Goal: Information Seeking & Learning: Learn about a topic

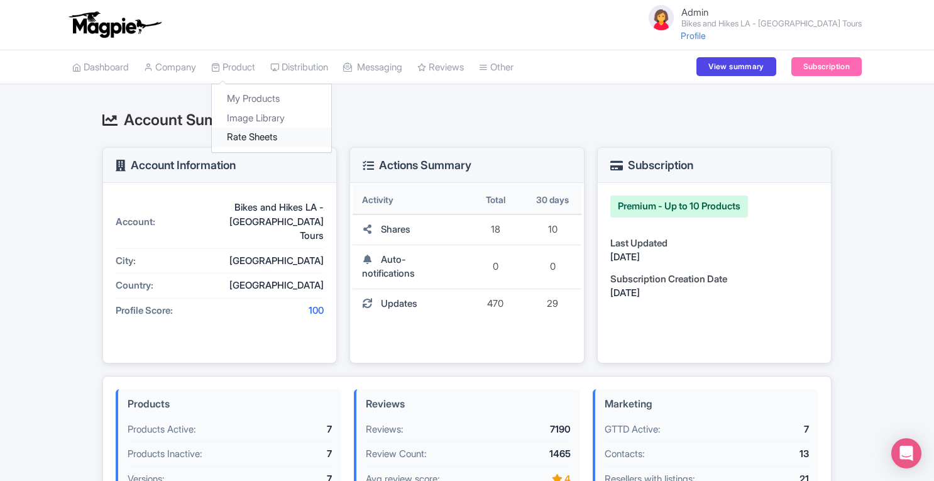
click at [245, 137] on link "Rate Sheets" at bounding box center [271, 137] width 119 height 19
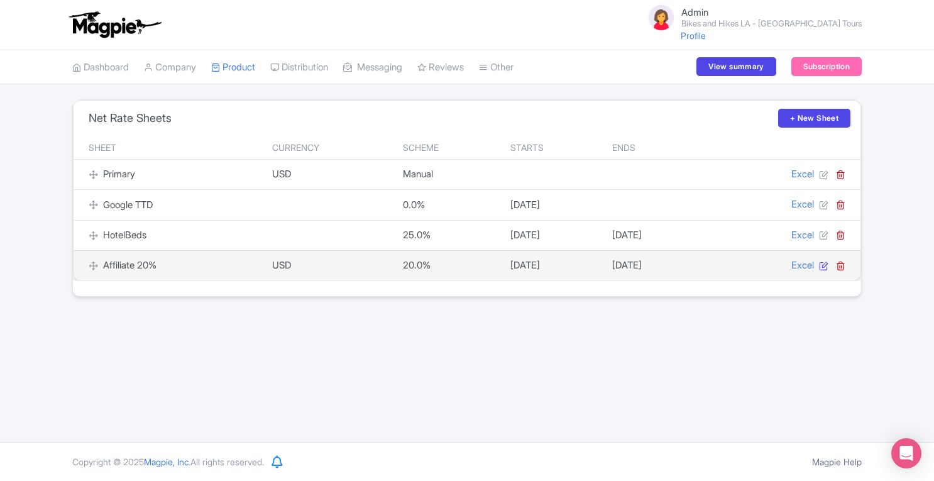
click at [824, 269] on icon at bounding box center [823, 265] width 9 height 9
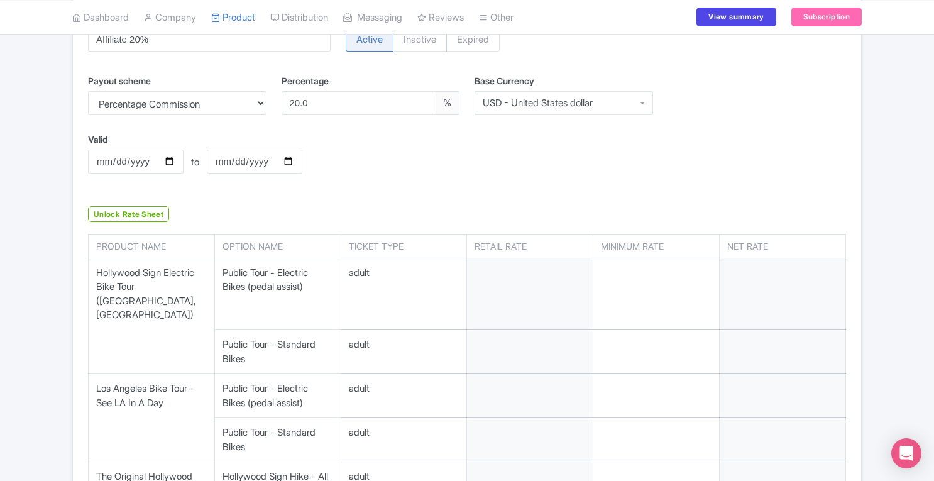
scroll to position [214, 0]
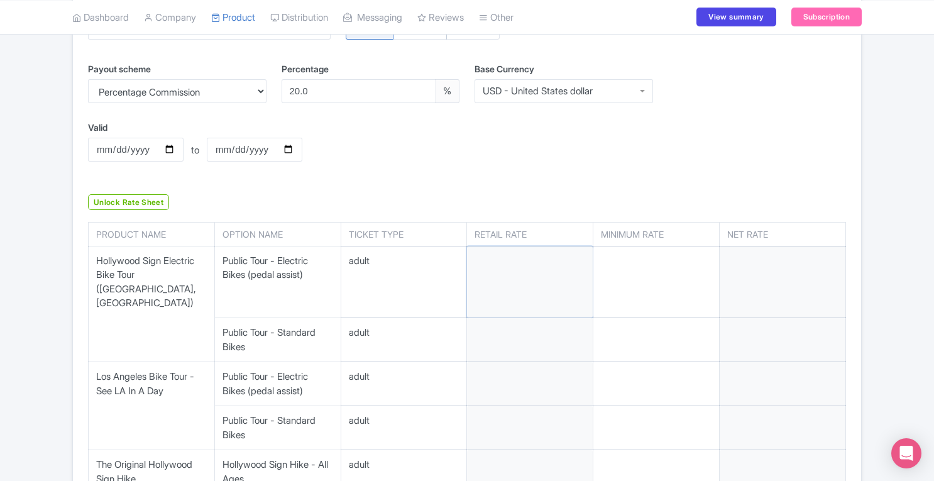
click at [512, 278] on input "number" at bounding box center [530, 282] width 126 height 72
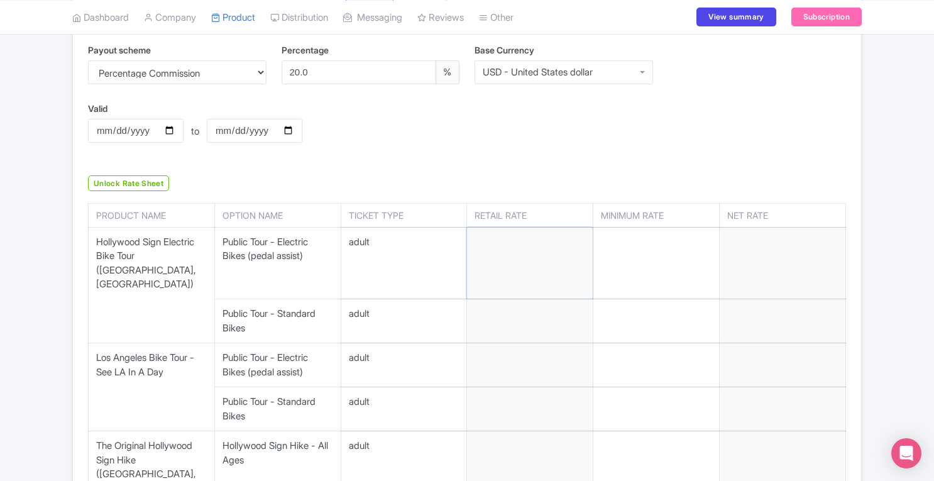
scroll to position [233, 0]
click at [902, 241] on div "← Back to Rate Sheets Affiliate 20% Rates Resellers Download Excel Update Sheet…" at bounding box center [467, 390] width 934 height 1048
click at [216, 75] on select "Percentage Commission Manual Net Rates" at bounding box center [177, 72] width 179 height 24
click at [335, 122] on div "Valid 2026-04-01 to Valid to 2027-03-31" at bounding box center [241, 131] width 323 height 60
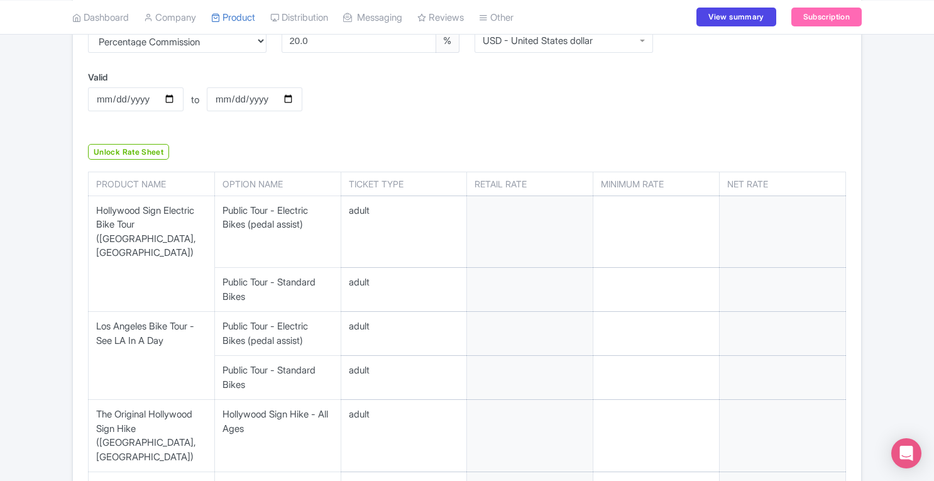
scroll to position [0, 0]
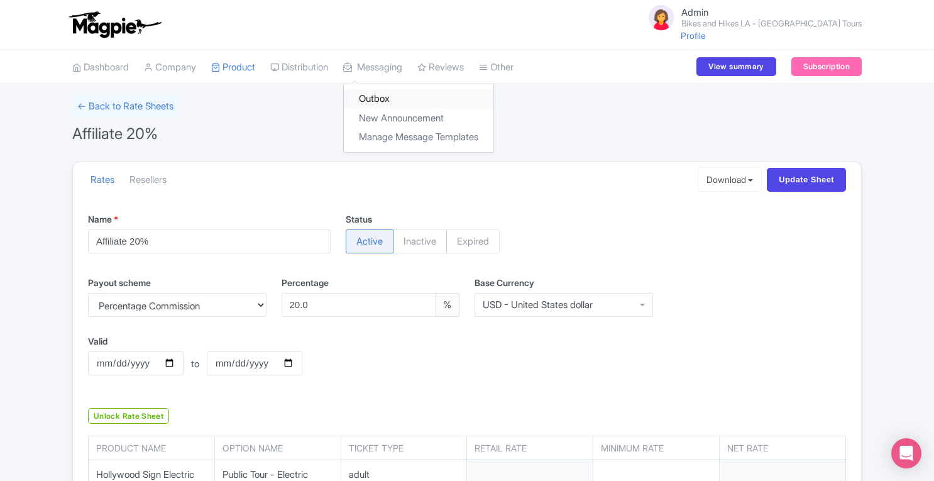
click at [384, 104] on link "Outbox" at bounding box center [419, 98] width 150 height 19
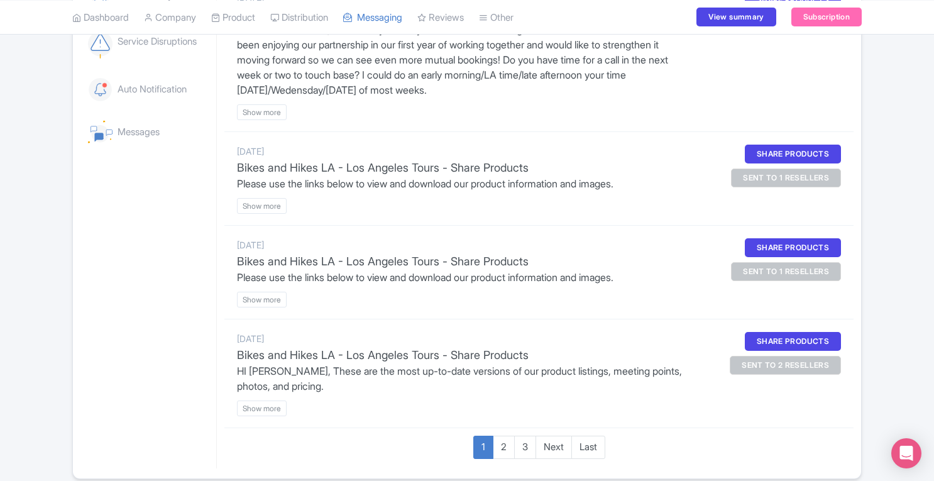
scroll to position [314, 0]
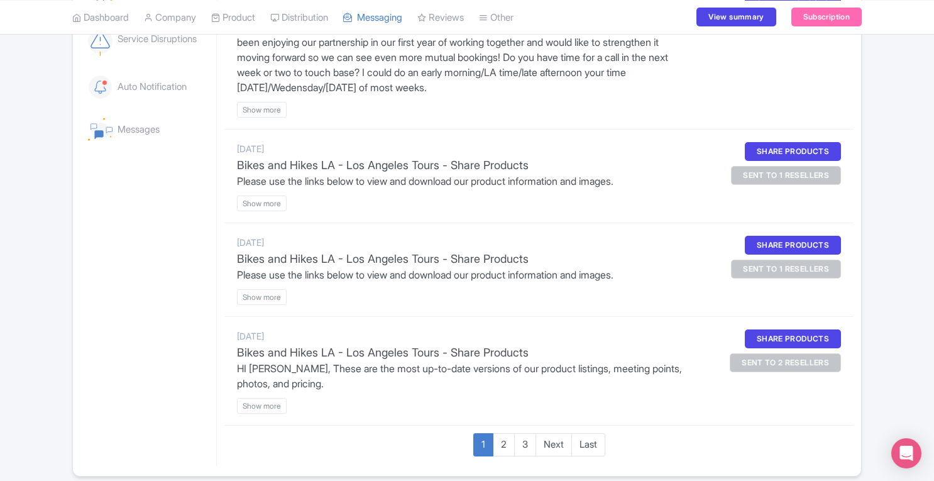
click at [795, 360] on div "sent to 2 resellers" at bounding box center [785, 362] width 111 height 19
click at [661, 365] on p "HI Suhasini, These are the most up-to-date versions of our product listings, me…" at bounding box center [463, 376] width 453 height 30
click at [258, 398] on btn "Show more" at bounding box center [262, 406] width 50 height 16
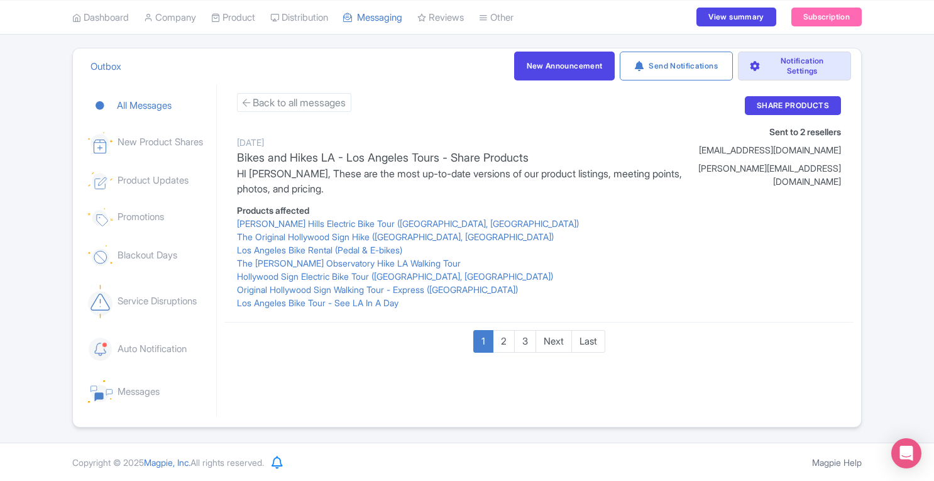
scroll to position [0, 0]
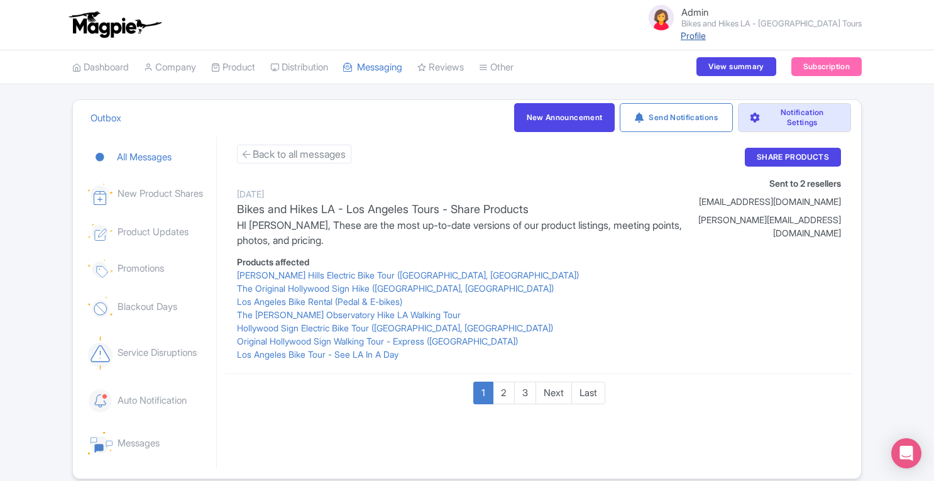
click at [706, 40] on link "Profile" at bounding box center [693, 35] width 25 height 11
click at [236, 68] on link "Product" at bounding box center [233, 67] width 44 height 35
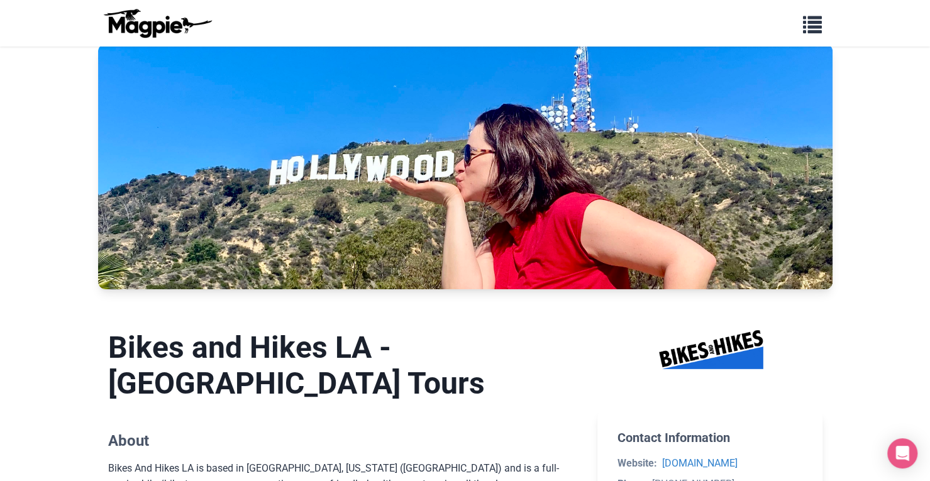
scroll to position [18, 0]
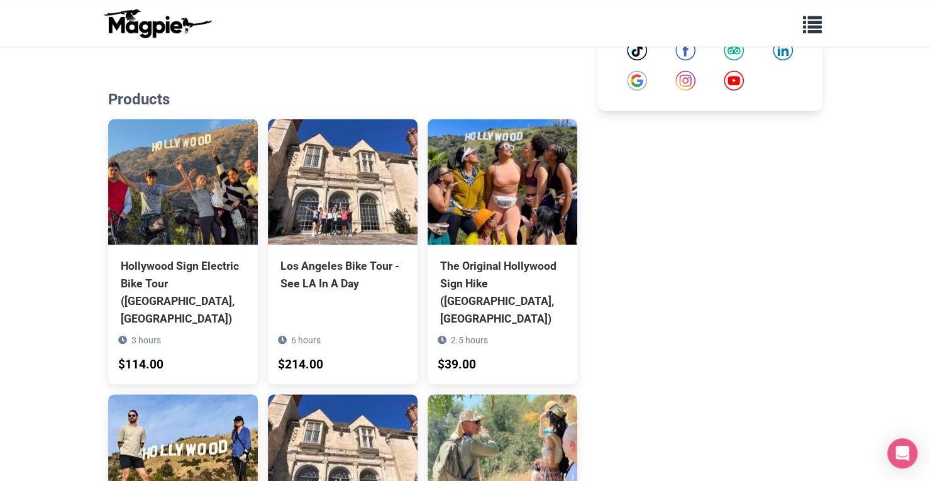
scroll to position [621, 0]
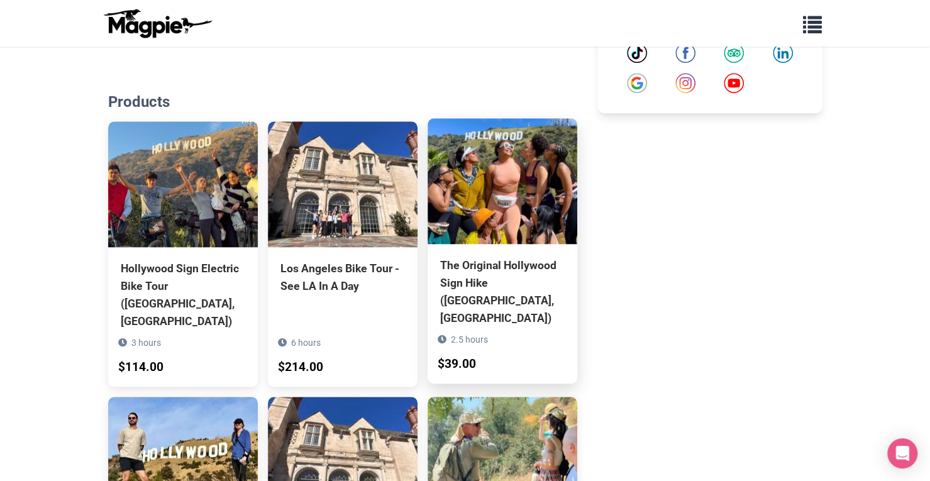
click at [524, 202] on img at bounding box center [503, 181] width 150 height 126
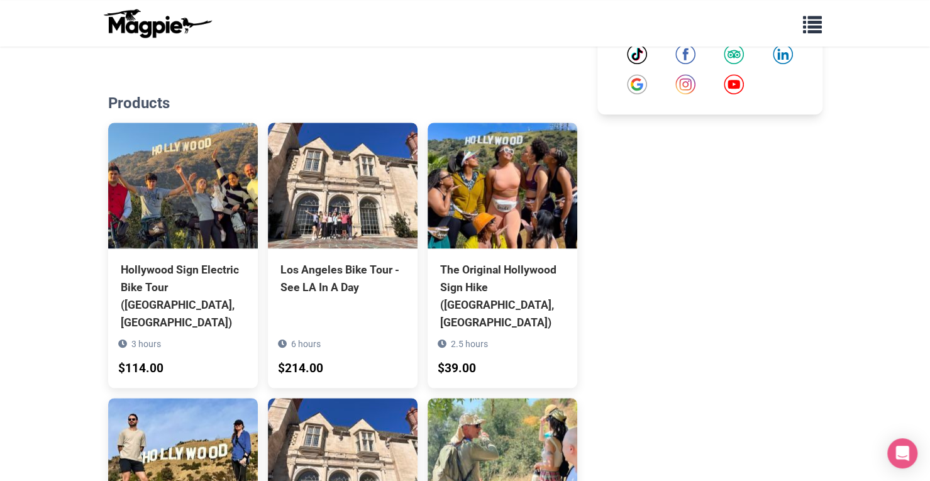
scroll to position [0, 0]
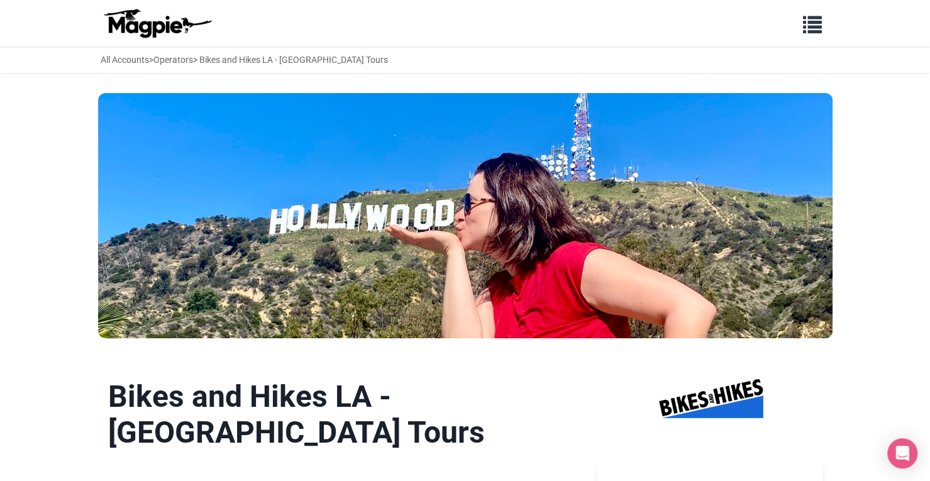
scroll to position [617, 0]
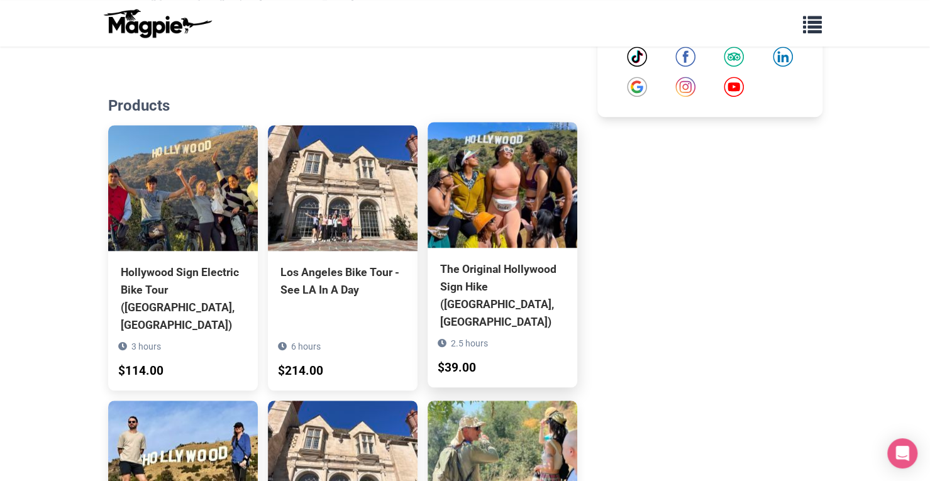
click at [503, 262] on div "The Original Hollywood Sign Hike (Los Angeles, CA)" at bounding box center [502, 295] width 125 height 71
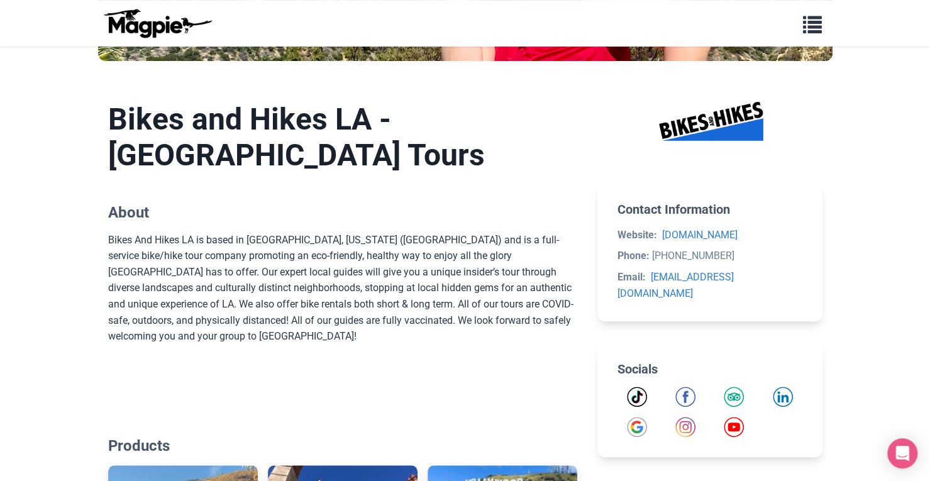
scroll to position [509, 0]
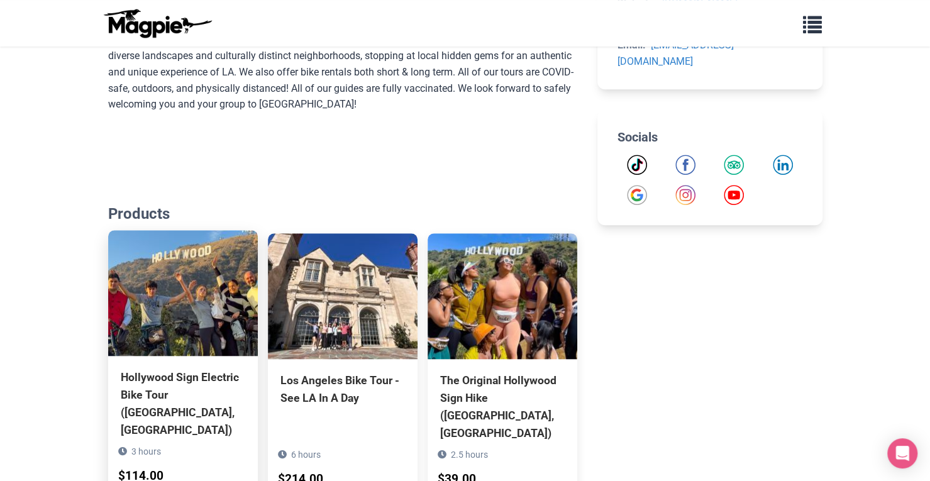
click at [231, 279] on img at bounding box center [183, 293] width 150 height 126
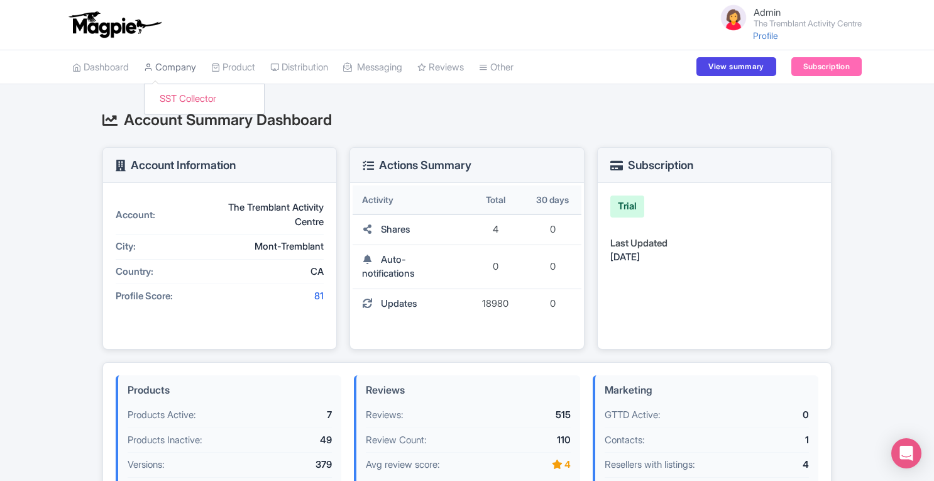
click at [185, 66] on link "Company" at bounding box center [170, 67] width 52 height 35
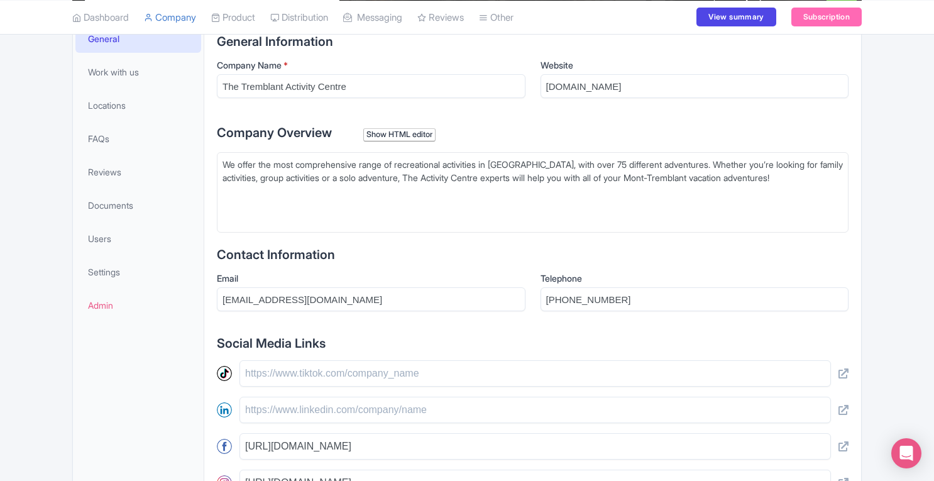
scroll to position [241, 0]
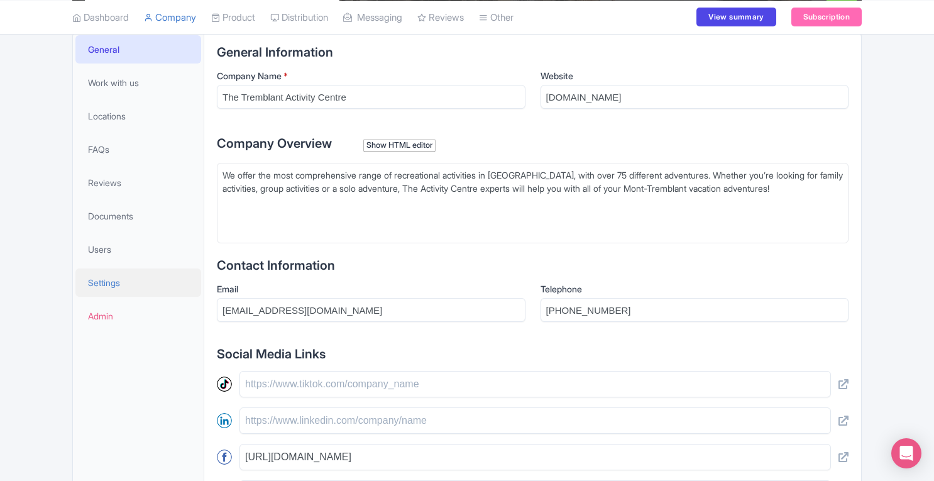
click at [131, 280] on link "Settings" at bounding box center [138, 282] width 126 height 28
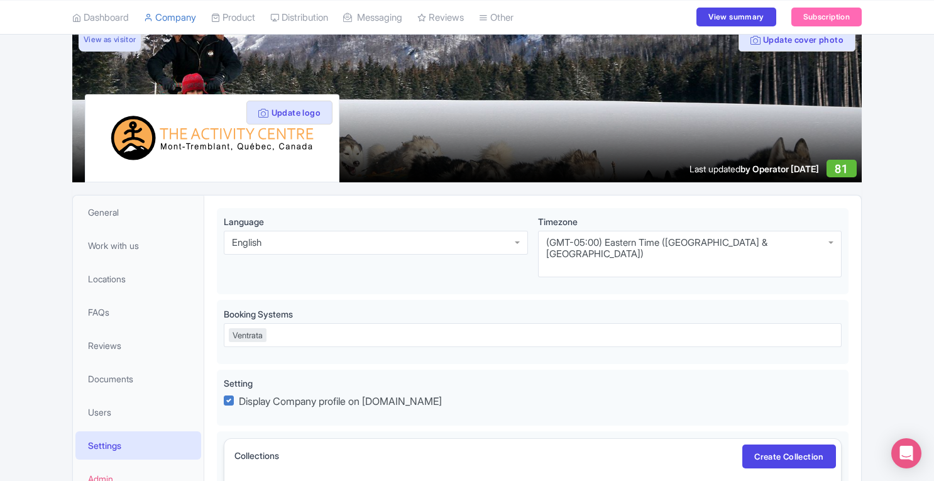
scroll to position [75, 0]
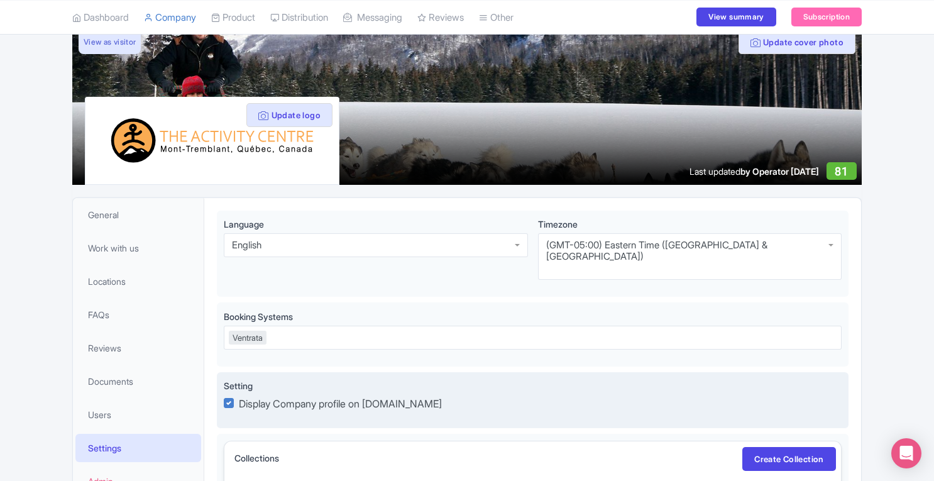
click at [239, 396] on label "Display Company profile on Magpie.travel" at bounding box center [340, 403] width 203 height 15
click at [0, 0] on input "Display Company profile on Magpie.travel" at bounding box center [0, 0] width 0 height 0
click at [239, 396] on label "Display Company profile on Magpie.travel" at bounding box center [340, 403] width 203 height 15
click at [0, 0] on input "Display Company profile on Magpie.travel" at bounding box center [0, 0] width 0 height 0
click at [239, 396] on label "Display Company profile on Magpie.travel" at bounding box center [340, 403] width 203 height 15
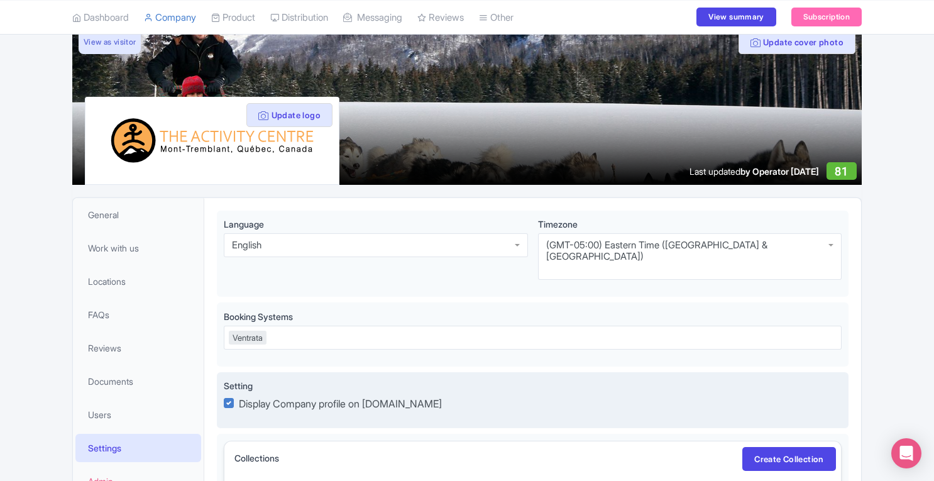
click at [0, 0] on input "Display Company profile on Magpie.travel" at bounding box center [0, 0] width 0 height 0
click at [239, 396] on label "Display Company profile on Magpie.travel" at bounding box center [340, 403] width 203 height 15
click at [0, 0] on input "Display Company profile on Magpie.travel" at bounding box center [0, 0] width 0 height 0
click at [239, 396] on label "Display Company profile on Magpie.travel" at bounding box center [340, 403] width 203 height 15
click at [0, 0] on input "Display Company profile on Magpie.travel" at bounding box center [0, 0] width 0 height 0
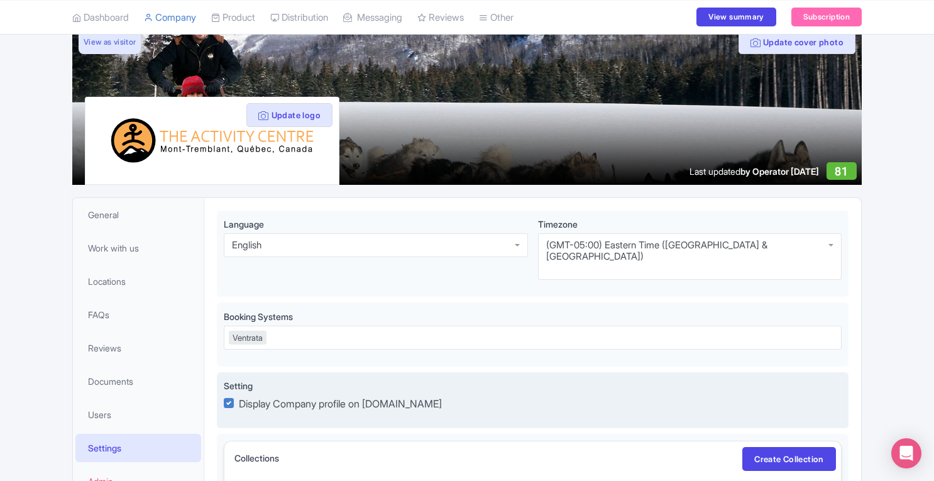
click at [239, 396] on label "Display Company profile on Magpie.travel" at bounding box center [340, 403] width 203 height 15
click at [0, 0] on input "Display Company profile on Magpie.travel" at bounding box center [0, 0] width 0 height 0
click at [239, 396] on label "Display Company profile on Magpie.travel" at bounding box center [340, 403] width 203 height 15
click at [0, 0] on input "Display Company profile on Magpie.travel" at bounding box center [0, 0] width 0 height 0
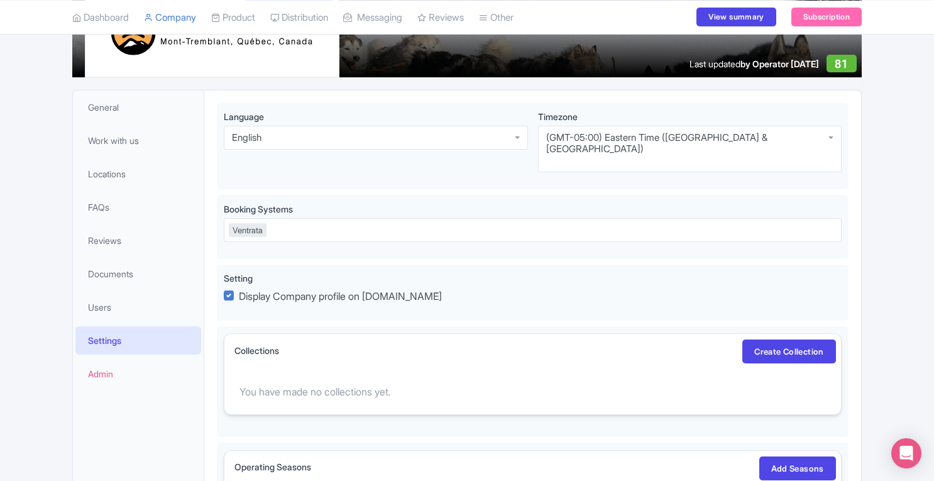
scroll to position [184, 0]
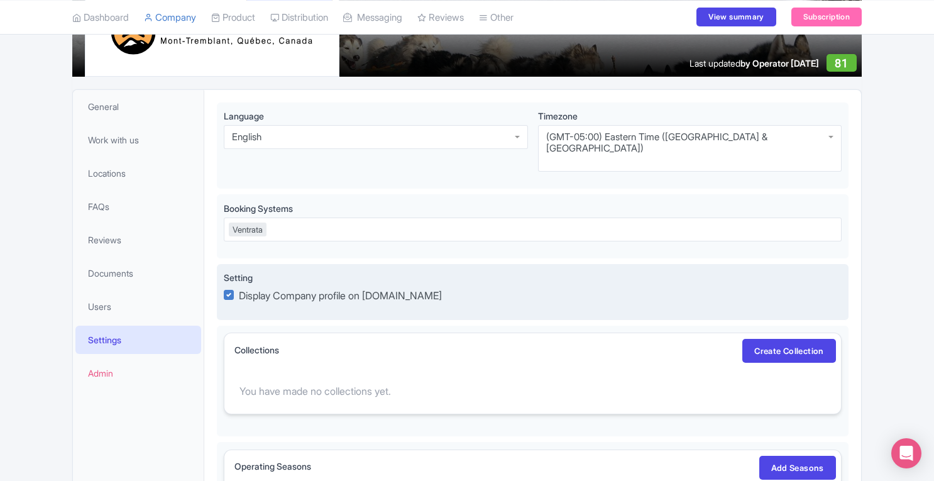
click at [239, 288] on label "Display Company profile on Magpie.travel" at bounding box center [340, 295] width 203 height 15
click at [0, 0] on input "Display Company profile on Magpie.travel" at bounding box center [0, 0] width 0 height 0
click at [239, 288] on label "Display Company profile on Magpie.travel" at bounding box center [340, 295] width 203 height 15
click at [0, 0] on input "Display Company profile on Magpie.travel" at bounding box center [0, 0] width 0 height 0
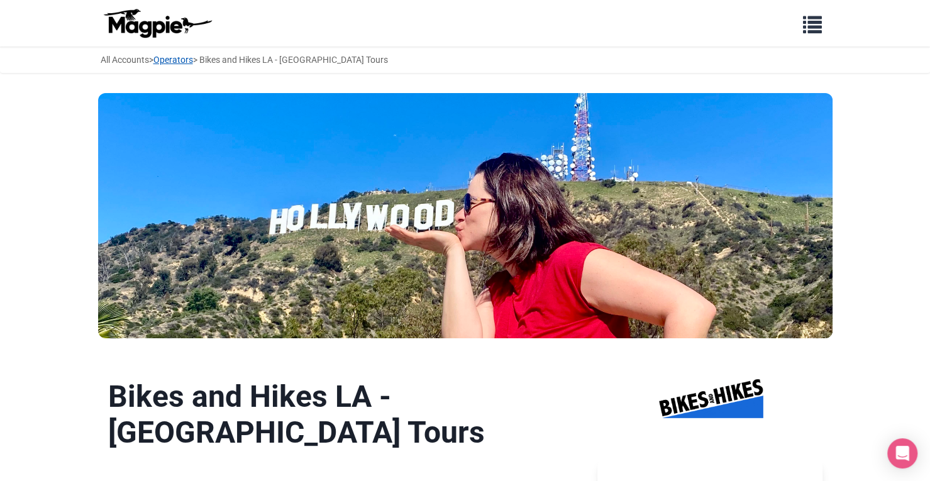
click at [180, 61] on link "Operators" at bounding box center [173, 60] width 40 height 10
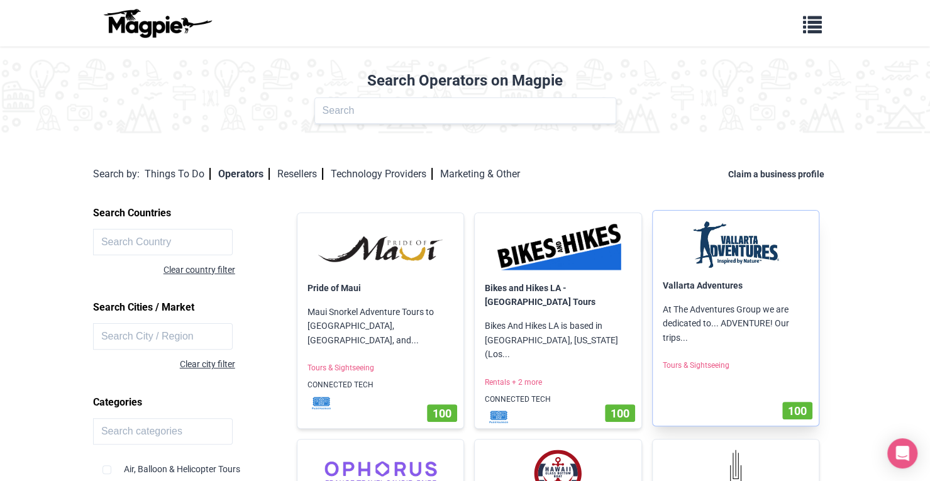
click at [748, 255] on img at bounding box center [736, 245] width 146 height 48
